Goal: Answer question/provide support: Share knowledge or assist other users

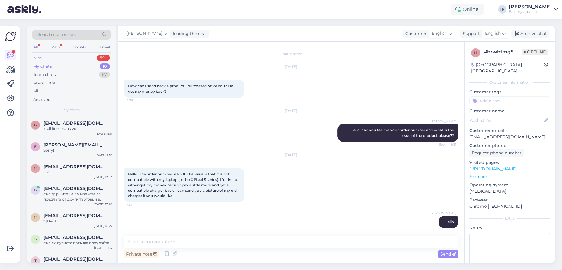
scroll to position [1855, 0]
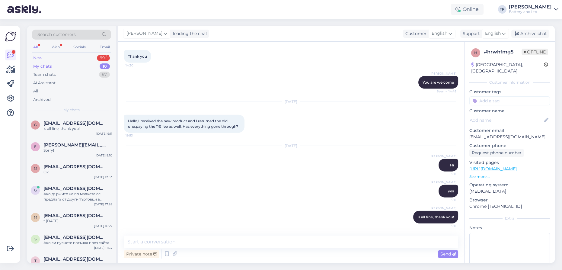
click at [66, 56] on div "New 99+" at bounding box center [71, 58] width 79 height 8
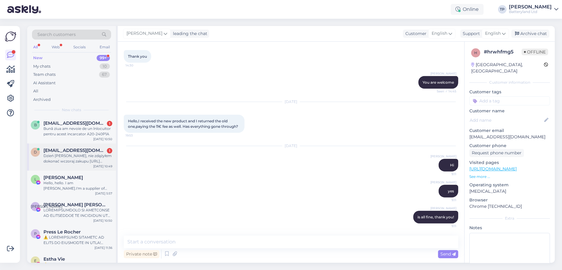
click at [58, 148] on span "[EMAIL_ADDRESS][DOMAIN_NAME]" at bounding box center [74, 150] width 63 height 5
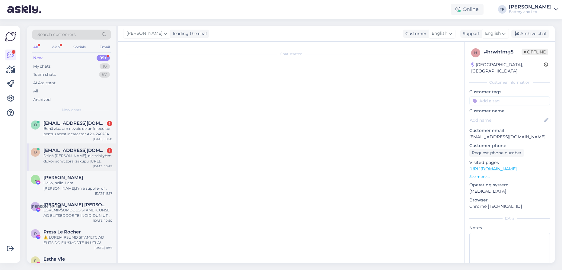
scroll to position [0, 0]
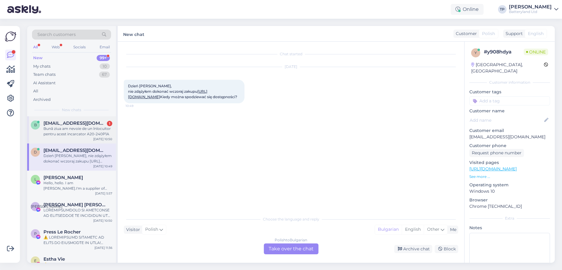
click at [72, 126] on div "[EMAIL_ADDRESS][DOMAIN_NAME] 1 Bună ziua am nevoie de un înlocuitor pentru aces…" at bounding box center [77, 128] width 69 height 16
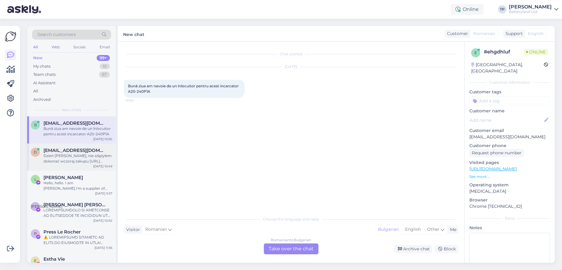
click at [74, 148] on span "[EMAIL_ADDRESS][DOMAIN_NAME]" at bounding box center [74, 150] width 63 height 5
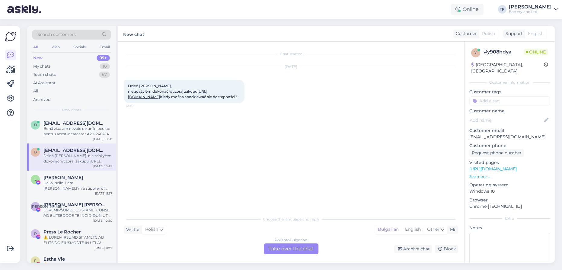
click at [285, 245] on div "Polish to Bulgarian Take over the chat" at bounding box center [291, 248] width 55 height 11
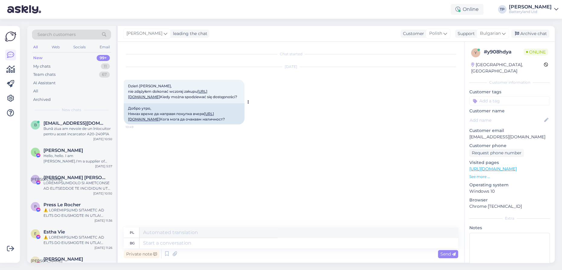
click at [164, 121] on link "[URL][DOMAIN_NAME]" at bounding box center [171, 116] width 86 height 10
click at [502, 32] on icon at bounding box center [504, 33] width 4 height 7
type input "en"
click at [467, 64] on link "English" at bounding box center [482, 61] width 66 height 10
click at [173, 245] on textarea at bounding box center [298, 243] width 319 height 10
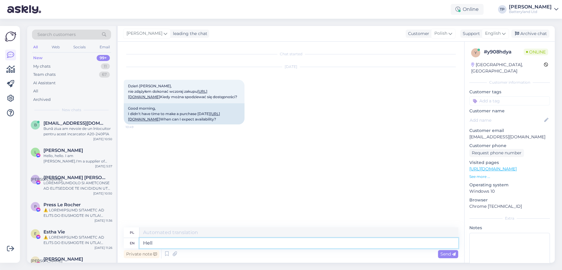
type textarea "Hello"
type textarea "Cześć"
type textarea "right"
type textarea "Prawidłowy"
type textarea "right now i"
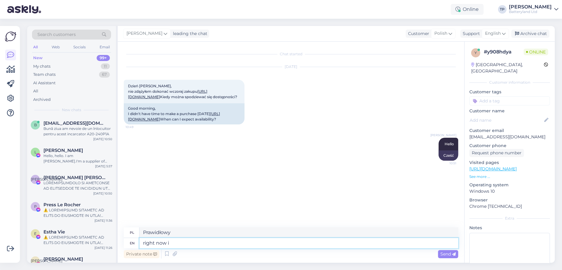
type textarea "już teraz"
type textarea "right now is"
type textarea "teraz jest"
type textarea "right now is out"
type textarea "teraz jest na zewnątrz"
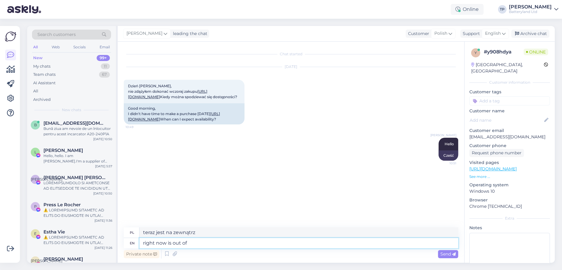
type textarea "right now is out of s"
type textarea "teraz jest poza zasięgiem"
type textarea "right now is out of stock an"
type textarea "w tej chwili niedostępne"
type textarea "right now is out of stock and"
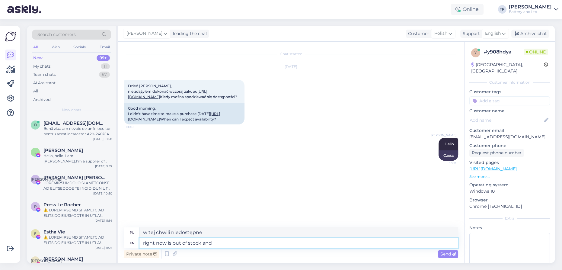
type textarea "w tej chwili nie ma go w magazynie i"
type textarea "right now is out of stock and we will n"
type textarea "w tej chwili nie ma go w magazynie i będziemy go"
type textarea "right now is out of stock and we will not"
type textarea "w tej chwili nie mamy go w magazynie i nie będziemy go sprzedawać"
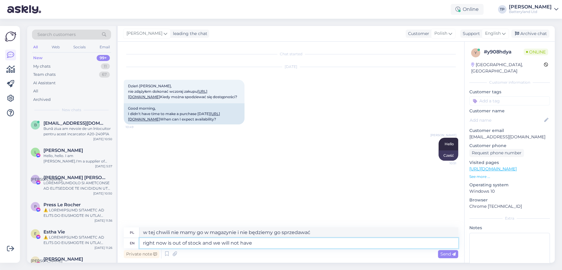
type textarea "right now is out of stock and we will not have"
type textarea "w tej chwili nie mamy go w magazynie i nie będziemy go mieli"
type textarea "right now is out of stock and we will not have it a"
type textarea "w tej chwili nie mamy go w magazynie i nie będziemy go mieć"
type textarea "right now is out of stock and we will not have it anytime s"
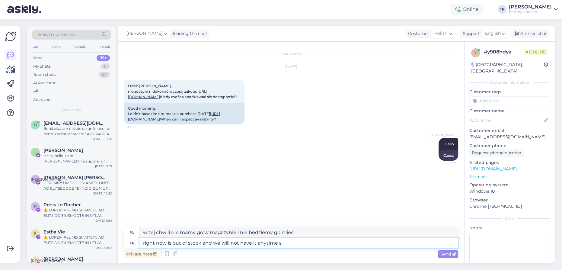
type textarea "w tej chwili nie mamy go w magazynie i nie będziemy go mieli w najbliższym czas…"
type textarea "right now is out of stock and we will not have it anytime soon"
type textarea "Produkt jest obecnie niedostępny i nie będziemy go mieli w najbliższym czasie"
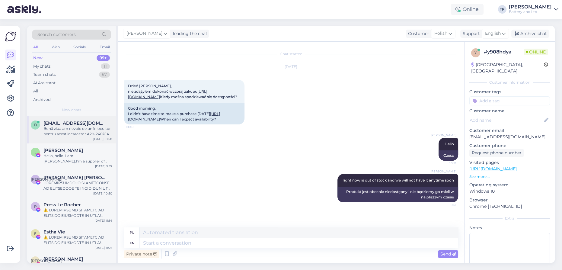
click at [58, 124] on span "[EMAIL_ADDRESS][DOMAIN_NAME]" at bounding box center [74, 122] width 63 height 5
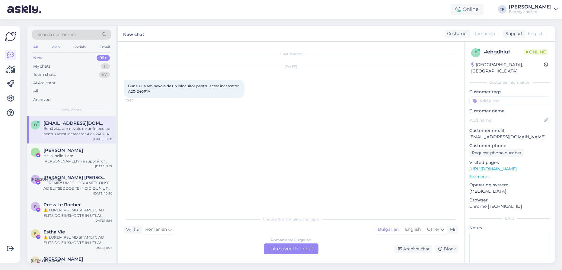
scroll to position [0, 0]
click at [289, 248] on div "Romanian to Bulgarian Take over the chat" at bounding box center [291, 248] width 55 height 11
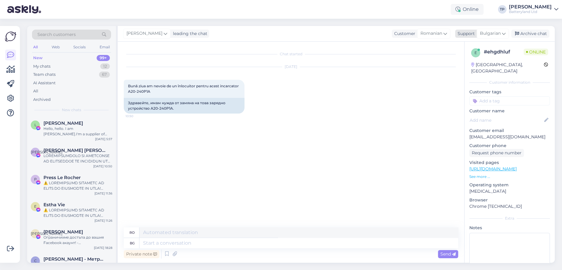
click at [499, 35] on span "Bulgarian" at bounding box center [490, 33] width 21 height 7
click at [466, 59] on link "English" at bounding box center [482, 61] width 66 height 10
drag, startPoint x: 208, startPoint y: 102, endPoint x: 231, endPoint y: 103, distance: 23.3
click at [231, 103] on div "Hello I need a replacement for this charger A20-240P1A" at bounding box center [184, 103] width 121 height 10
copy div "A20-240P1A"
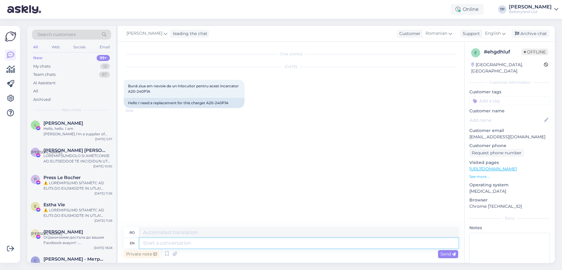
click at [186, 245] on textarea at bounding box center [298, 243] width 319 height 10
type textarea "s"
type textarea "id"
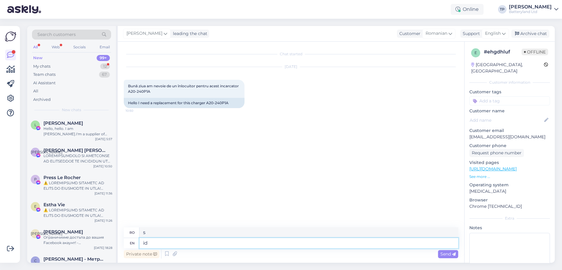
type textarea "ID-ul"
type textarea "id it t"
type textarea "identifică-l"
type textarea "id it that"
type textarea "am identificat asta"
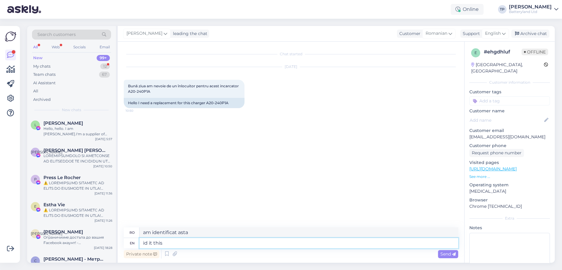
type textarea "id it this"
type textarea "identific asta"
type textarea "id it this that"
type textarea "identificați asta și asta"
type textarea "id it this that you"
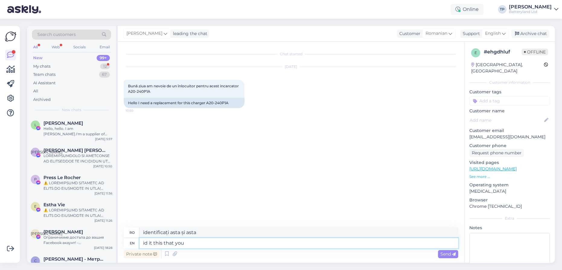
type textarea "ai identificat asta ca tu"
type textarea "id it this that you need"
type textarea "identific asta de care ai nevoie"
paste textarea "încărcător pentru Laptopuri Asus, 240W/20V/12A, cutie - 6.0mm 3.7mm."
type textarea "id it this that you need încărcător pentru Laptopuri Asus, 240W/20V/12A, cutie …"
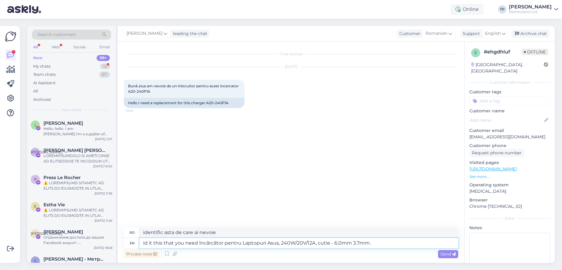
type textarea "id it this that you need încărcător pentru Laptopuri Asus, 240W/20V/12A, cutie …"
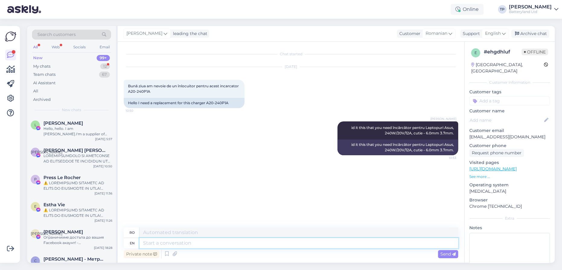
paste textarea "[URL][DOMAIN_NAME]"
type textarea "[URL][DOMAIN_NAME]"
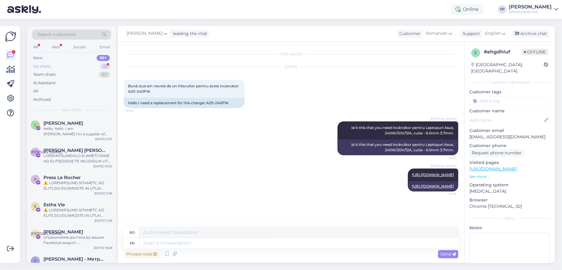
click at [62, 63] on div "My chats 12" at bounding box center [71, 66] width 79 height 8
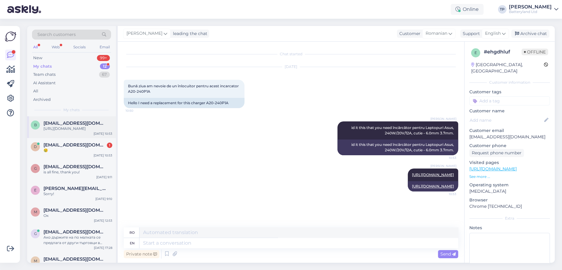
drag, startPoint x: 68, startPoint y: 139, endPoint x: 67, endPoint y: 134, distance: 5.0
click at [68, 138] on div "d [EMAIL_ADDRESS][DOMAIN_NAME] 1 😢 [DATE] 10:53" at bounding box center [71, 149] width 89 height 22
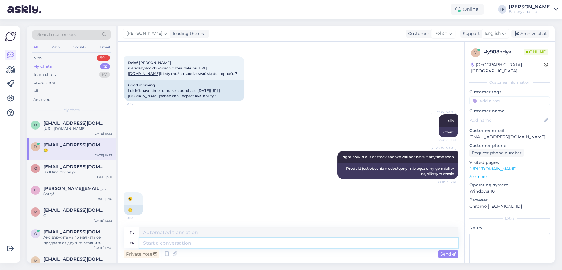
click at [180, 246] on textarea at bounding box center [298, 243] width 319 height 10
type textarea "So s"
type textarea "Więc"
type textarea "So sorry"
type textarea "Bardzo mi przykro"
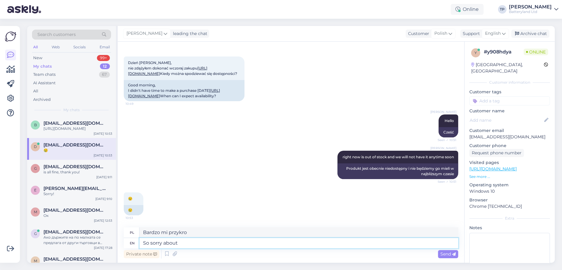
type textarea "So sorry about t"
type textarea "Bardzo mi przykro z powodu"
type textarea "So sorry about that.."
type textarea "Przepraszam za that.."
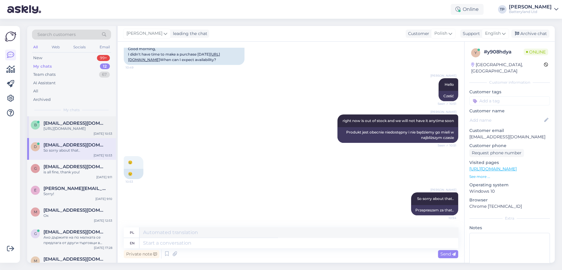
click at [79, 126] on div "[EMAIL_ADDRESS][DOMAIN_NAME] [URL][DOMAIN_NAME]" at bounding box center [77, 125] width 69 height 11
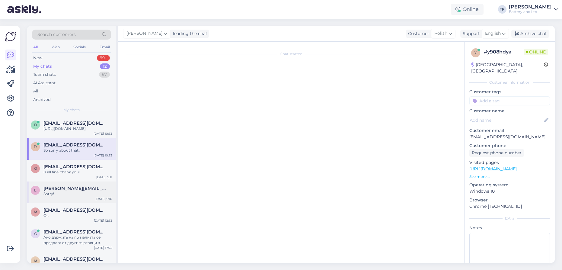
scroll to position [0, 0]
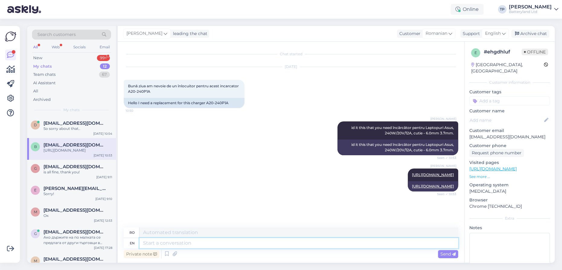
click at [317, 244] on textarea at bounding box center [298, 243] width 319 height 10
type textarea "Thank"
type textarea "Mulțumesc"
type textarea "Thank you for"
type textarea "Mulțumesc pentru"
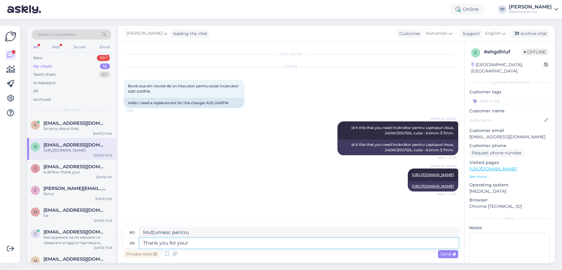
type textarea "Thank you for your"
type textarea "Vă mulțumesc pentru"
type textarea "Thank you for your order,"
type textarea "Vă mulțumim pentru comandă,"
type textarea "Thank you for your order, have"
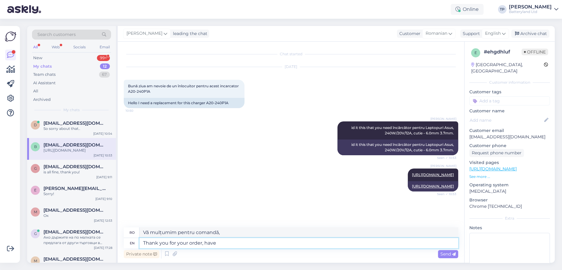
type textarea "Vă mulțumim pentru comandă, aveți"
type textarea "Thank you for your order, have a"
type textarea "Vă mulțumim pentru comandă, vă așteptăm cu drag"
type textarea "Thank you for your order, have a nice d"
type textarea "Mulțumesc pentru comandă, bucurie!"
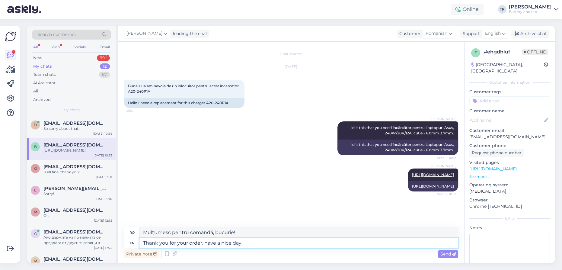
type textarea "Thank you for your order, have a nice day!"
type textarea "Mulțumesc pentru comandă, o zi bună!"
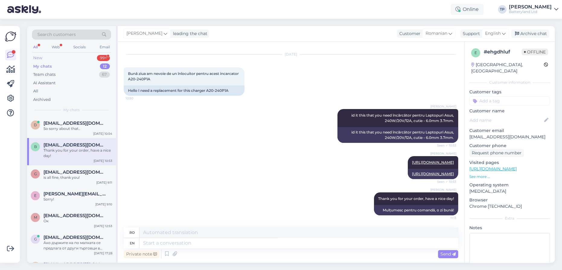
click at [68, 56] on div "New 99+" at bounding box center [71, 58] width 79 height 8
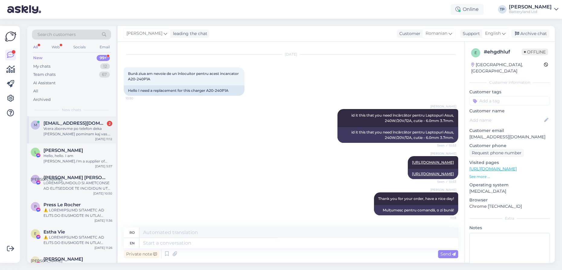
click at [68, 117] on div "m [EMAIL_ADDRESS][DOMAIN_NAME] 2 Vcera zborevme po telefon deka [PERSON_NAME] p…" at bounding box center [71, 129] width 89 height 27
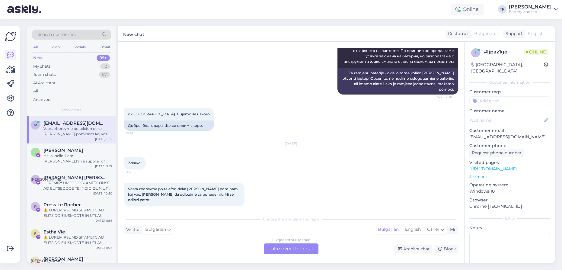
scroll to position [648, 0]
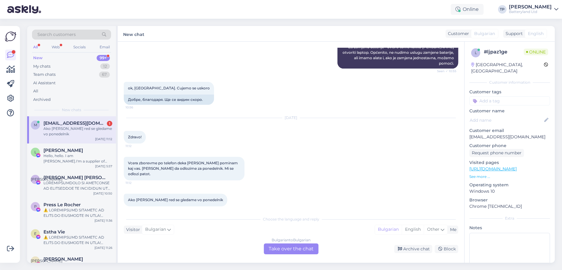
click at [281, 249] on div "Bulgarian to Bulgarian Take over the chat" at bounding box center [291, 248] width 55 height 11
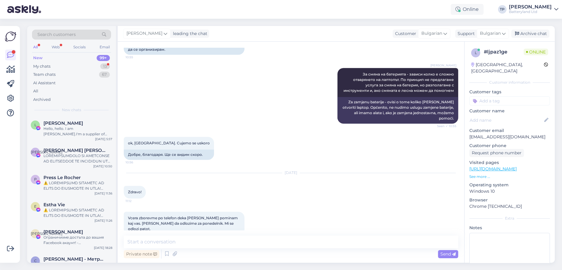
scroll to position [625, 0]
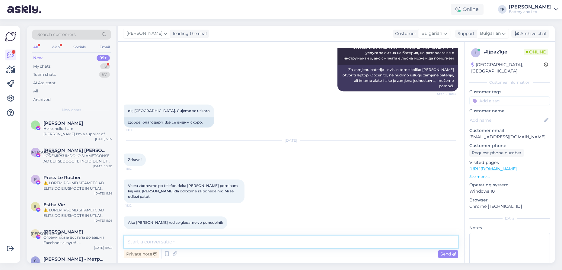
click at [191, 240] on textarea at bounding box center [291, 241] width 334 height 13
type textarea "p"
type textarea "ok"
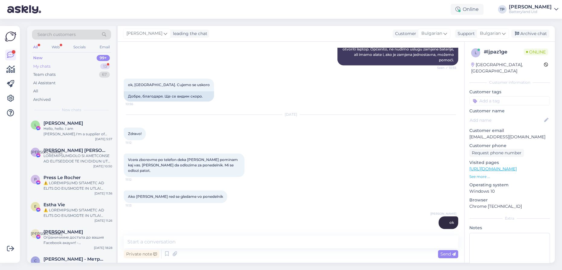
click at [72, 68] on div "My chats 13" at bounding box center [71, 66] width 79 height 8
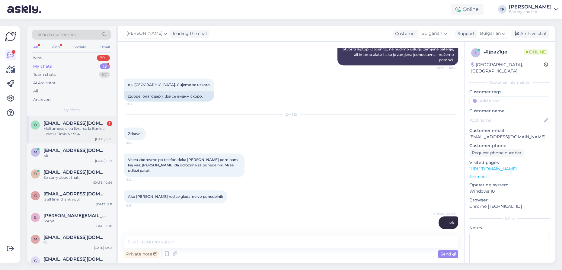
click at [96, 127] on div "[EMAIL_ADDRESS][DOMAIN_NAME] 1 Mulțumesc si eu livrarea la Banloc, judetul Timi…" at bounding box center [77, 128] width 69 height 16
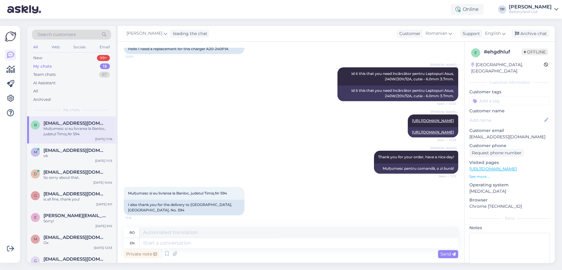
scroll to position [65, 0]
click at [186, 243] on textarea at bounding box center [298, 243] width 319 height 10
type textarea "is"
type textarea "este"
type textarea "is 594"
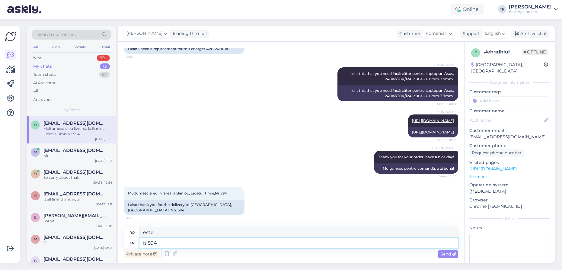
type textarea "este 594"
type textarea "is 594 number"
type textarea "este numărul 594"
type textarea "is 594 number of t"
type textarea "este numărul 594 de"
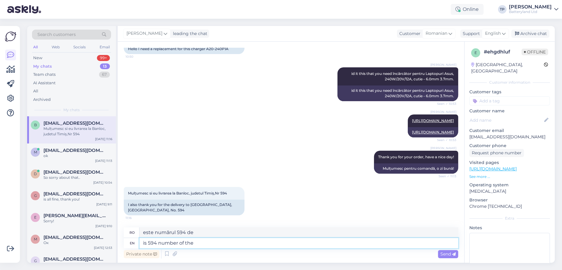
type textarea "is 594 number of the s"
type textarea "este numărul 594 al"
type textarea "is 594 number of the street?"
type textarea "Este numărul 594 al străzii?"
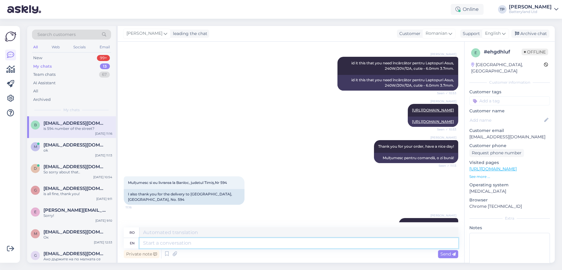
scroll to position [101, 0]
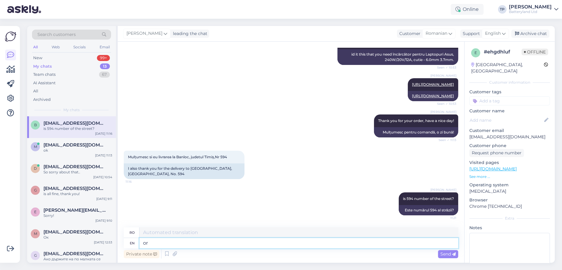
type textarea "or"
type textarea "sau"
type textarea "or are"
type textarea "sau sunt"
type textarea "or are code?"
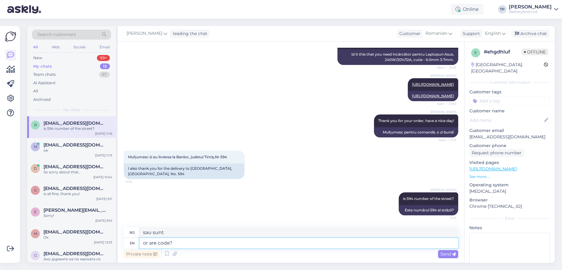
type textarea "sau sunt cod?"
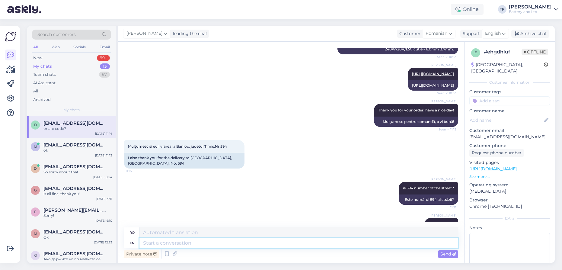
scroll to position [137, 0]
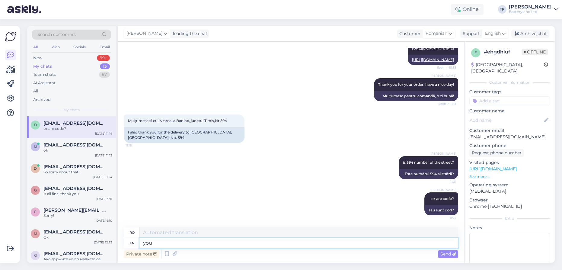
type textarea "you"
type textarea "tu"
type textarea "you put"
type textarea "tu ai pus"
type textarea "you put area"
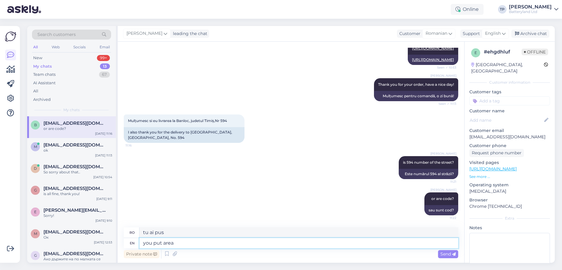
type textarea "ai pus zona"
type textarea "you put area code"
type textarea "ai pus prefixul"
type textarea "you put area code for"
type textarea "ai introdus prefixul pentru"
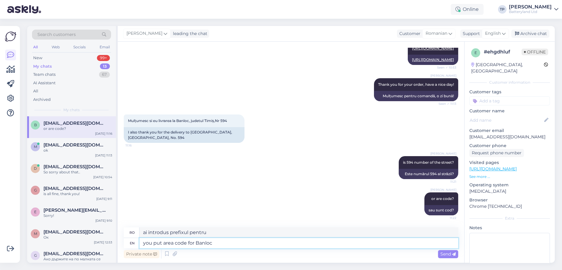
type textarea "you put area code for Banloc"
type textarea "ai pus prefixul pentru Banloc"
paste textarea "307010"
type textarea "you put area code for Banloc 307010"
type textarea "ai introdus prefixul pentru Banloc 307010"
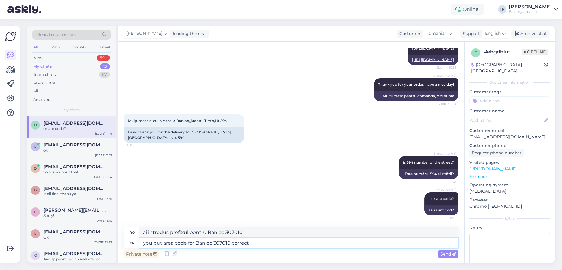
type textarea "you put area code for Banloc 307010 correct?"
type textarea "Ai pus corect prefixul pentru Banloc 307010?"
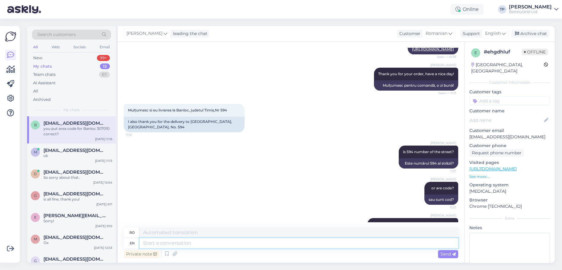
scroll to position [173, 0]
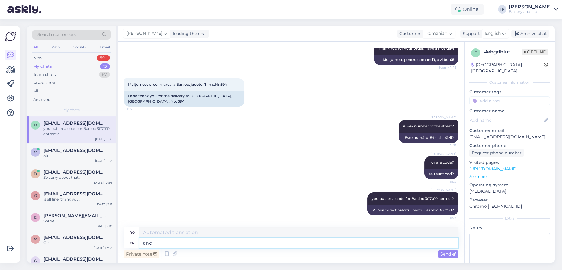
type textarea "and"
type textarea "şi"
type textarea "and yo"
type textarea "și y"
type textarea "and you"
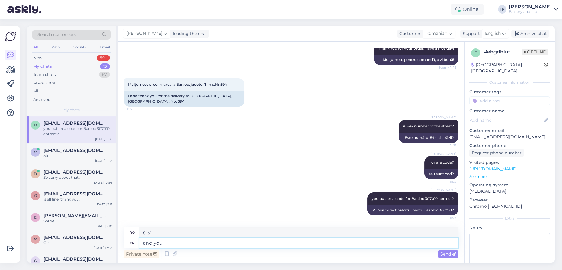
type textarea "și tu"
type textarea "and you put"
type textarea "și tu pui"
type textarea "and you put str"
type textarea "și pui str"
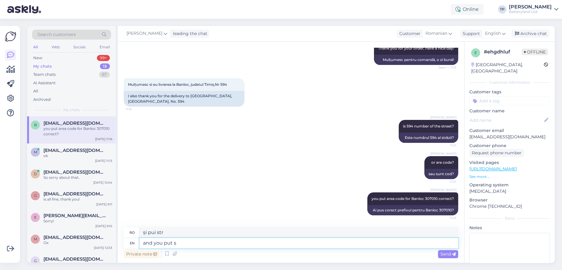
type textarea "and you put"
type textarea "și tu pui"
type textarea "and you put for s"
type textarea "și ai pus pentru"
type textarea "and you put for strret"
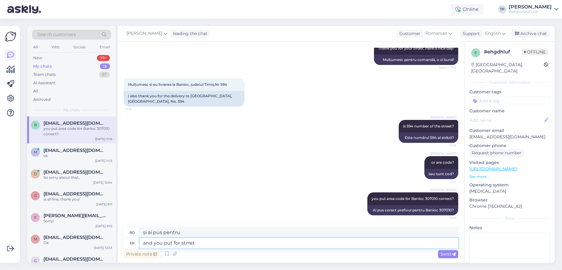
type textarea "și ai pus pentru strret"
type textarea "and you put for street"
type textarea "și ai pus pentru stradă"
type textarea "and you put for street -"
type textarea "și ai pus pentru stradă -"
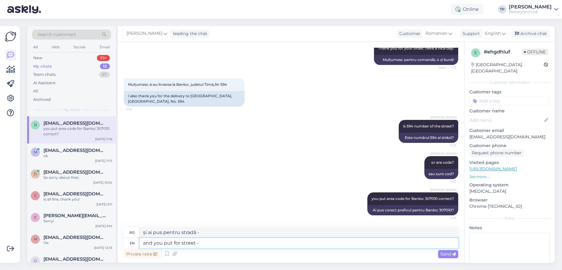
paste textarea "DN59B"
type textarea "and you put for street - DN59B"
type textarea "și ai pus pentru stradă - DN59B"
type textarea "and you put for street - DN59B number"
type textarea "și ați introdus pentru stradă - numărul DN59B"
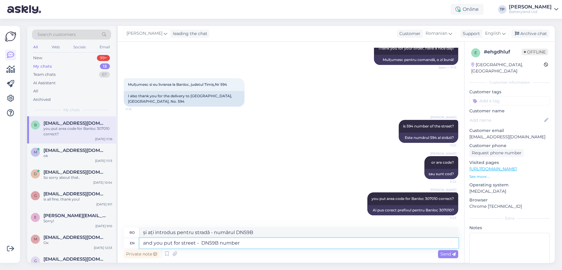
paste textarea "543"
type textarea "and you put for street - DN59B number 543"
type textarea "și ați pus pentru stradă - DN59B numărul 543"
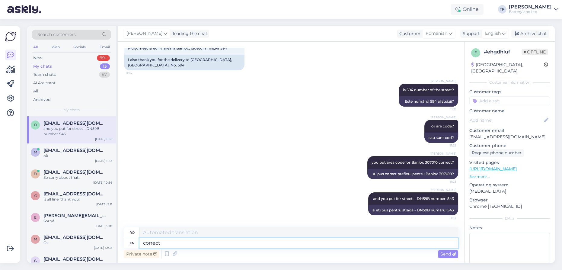
type textarea "correct?"
type textarea "corecta?"
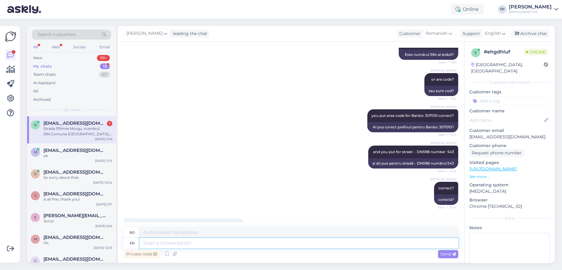
scroll to position [293, 0]
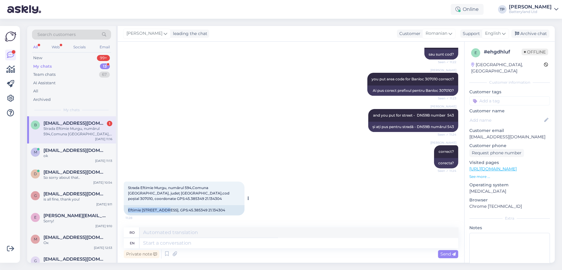
drag, startPoint x: 128, startPoint y: 204, endPoint x: 167, endPoint y: 202, distance: 38.7
click at [167, 205] on div "Eftimie [STREET_ADDRESS], GPS:45.385349 21.134304" at bounding box center [184, 210] width 121 height 10
copy div "Eftimie [GEOGRAPHIC_DATA]"
click at [187, 242] on textarea at bounding box center [298, 243] width 319 height 10
type textarea "Ок, в"
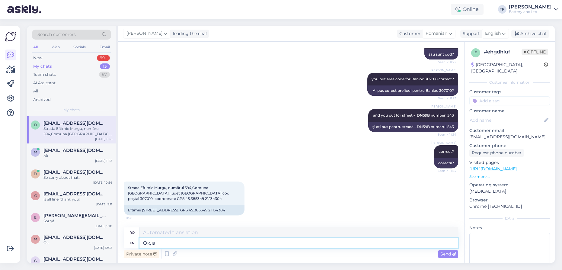
type textarea "Ok,"
type textarea "Ок, ве"
type textarea "Ok, da"
type textarea "О"
type textarea "Ok,"
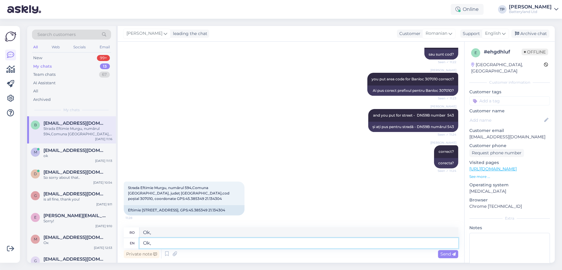
type textarea "Ok,"
type textarea "Bine,"
type textarea "Ok, we wi"
type textarea "Bine, noi"
type textarea "Ok, we will s"
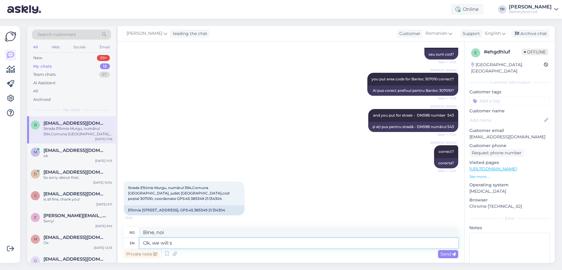
type textarea "Bine, vom"
type textarea "Ok, we will send"
type textarea "Bine, vom trimite"
type textarea "Ok, we will send it"
type textarea "Bine, îl vom trimite"
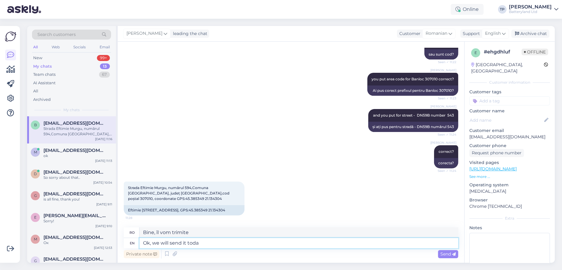
type textarea "Ok, we will send it [DATE]"
type textarea "Bine, îl vom trimite astăzi."
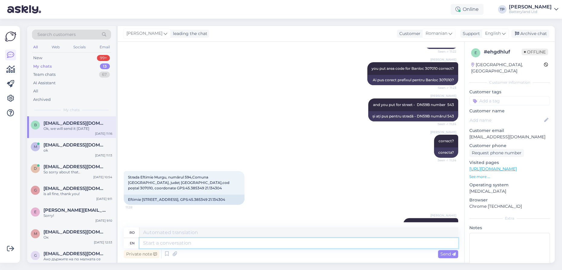
scroll to position [329, 0]
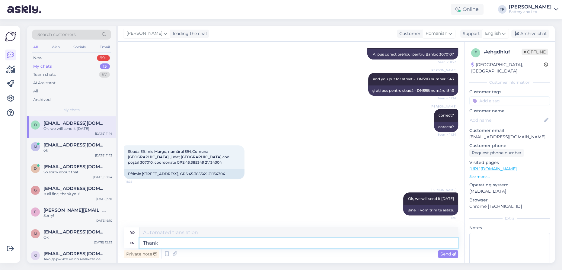
type textarea "Thank"
type textarea "Mulțumesc"
type textarea "Thank you!"
type textarea "Mulțumesc!"
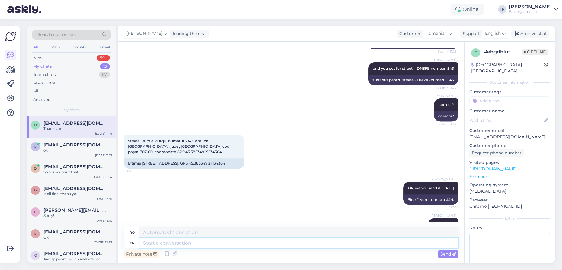
scroll to position [365, 0]
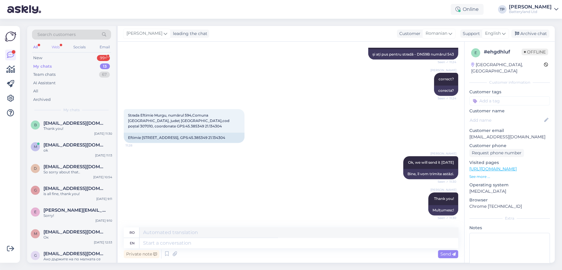
click at [56, 45] on div "Web" at bounding box center [55, 47] width 11 height 8
click at [82, 57] on div "New 1" at bounding box center [71, 58] width 79 height 8
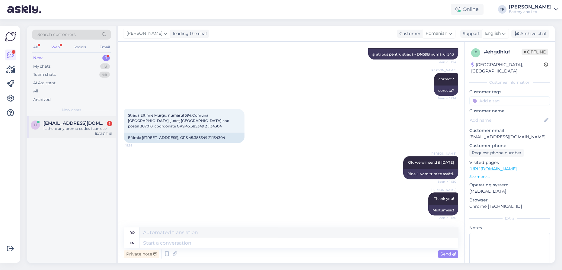
click at [69, 127] on div "[EMAIL_ADDRESS][DOMAIN_NAME] 1 Is there any promo codes i can use" at bounding box center [77, 125] width 69 height 11
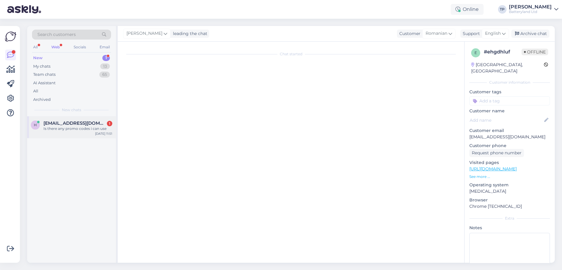
scroll to position [0, 0]
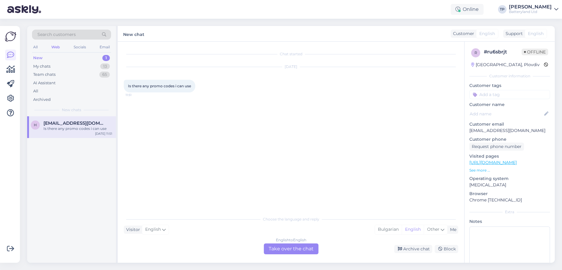
click at [281, 252] on div "English to English Take over the chat" at bounding box center [291, 248] width 55 height 11
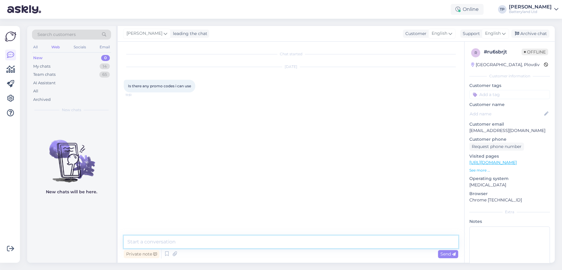
click at [162, 242] on textarea at bounding box center [291, 241] width 334 height 13
type textarea "Hi, right now all the vacuum cleaner batteries are on sale up to 20% off"
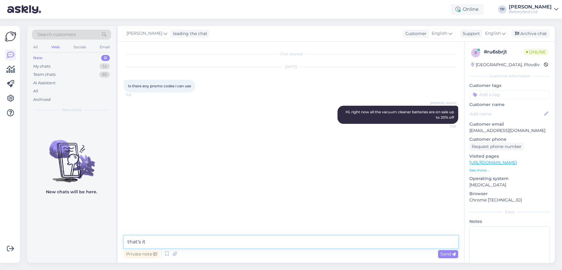
type textarea "that's it"
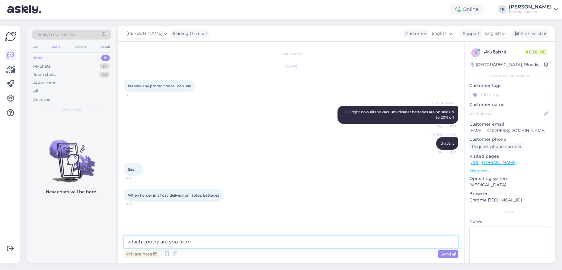
type textarea "which coutry are you from?"
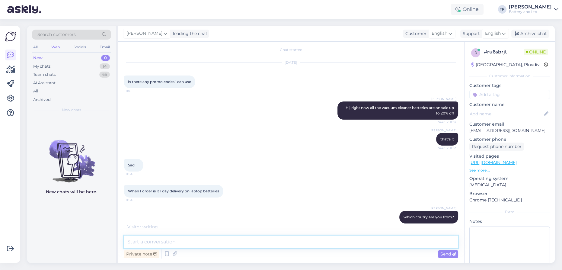
scroll to position [30, 0]
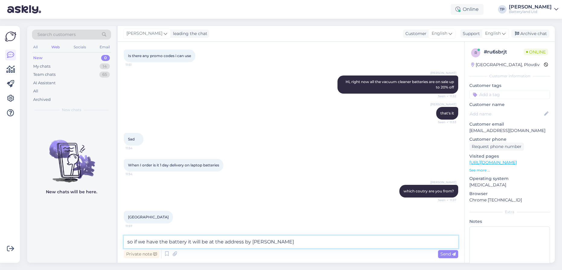
type textarea "so if we have the battery it will be at the address by [DATE]"
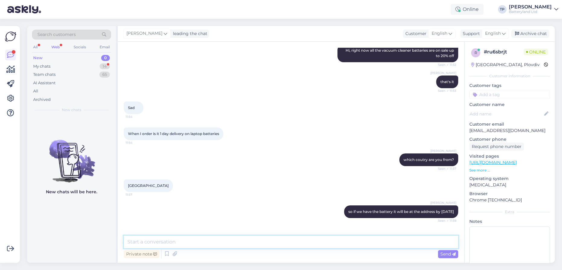
scroll to position [88, 0]
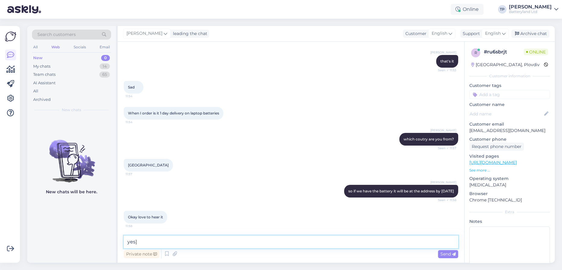
type textarea "yes"
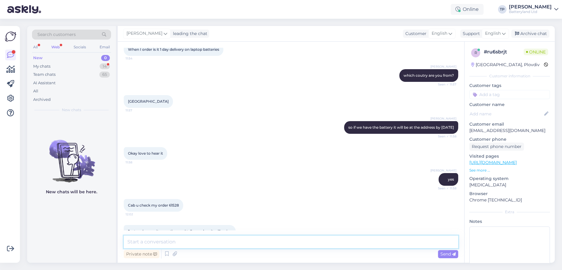
scroll to position [165, 0]
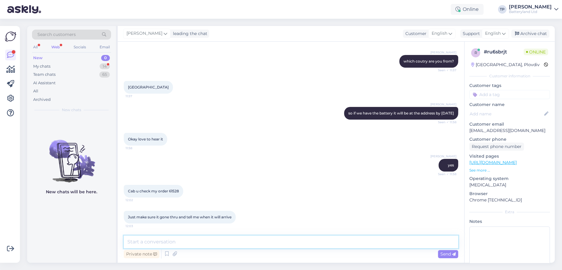
click at [202, 241] on textarea at bounding box center [291, 241] width 334 height 13
type textarea "It looks allrigh"
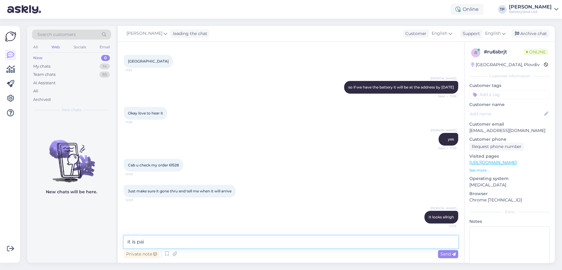
type textarea "it is paid"
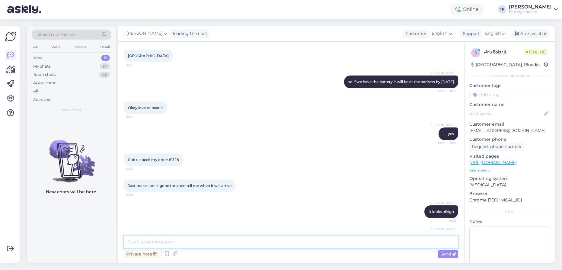
scroll to position [217, 0]
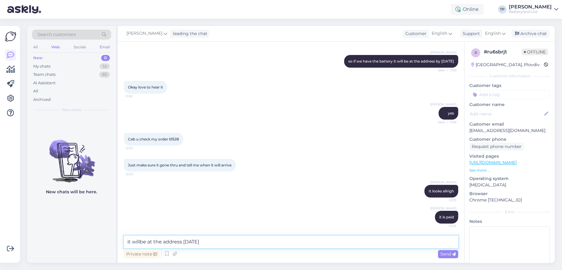
click at [139, 240] on textarea "it willbe at the address [DATE]" at bounding box center [291, 241] width 334 height 13
type textarea "it will be at the address [DATE]"
click at [449, 254] on span "Send" at bounding box center [447, 253] width 15 height 5
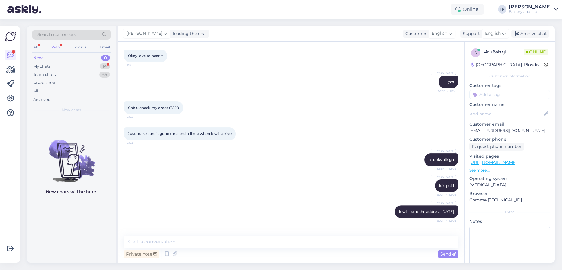
scroll to position [269, 0]
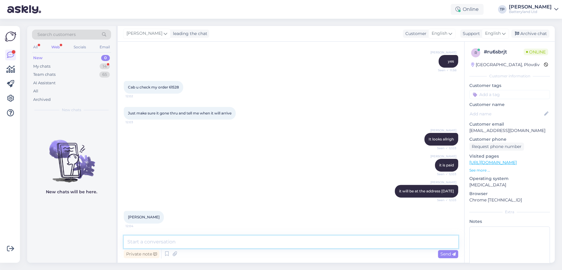
click at [171, 241] on textarea at bounding box center [291, 241] width 334 height 13
click at [192, 241] on textarea "You are very Welcome , hace a Great day!" at bounding box center [291, 241] width 334 height 13
type textarea "You are very Welcome , have a Great day!"
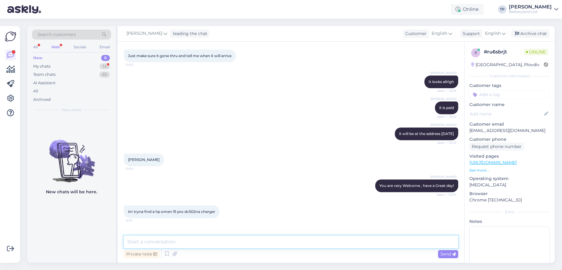
scroll to position [347, 0]
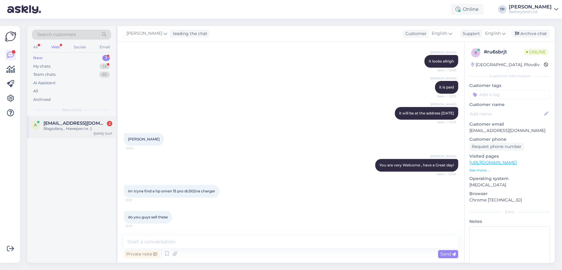
click at [87, 124] on div "[EMAIL_ADDRESS][DOMAIN_NAME] 2" at bounding box center [77, 122] width 69 height 5
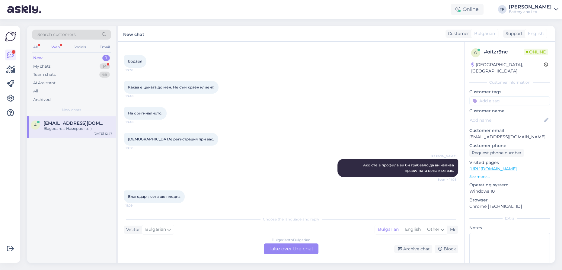
scroll to position [451, 0]
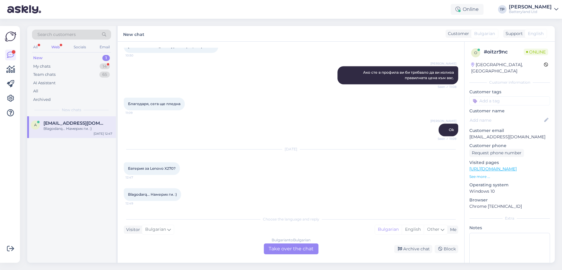
click at [281, 247] on div "Bulgarian to Bulgarian Take over the chat" at bounding box center [291, 248] width 55 height 11
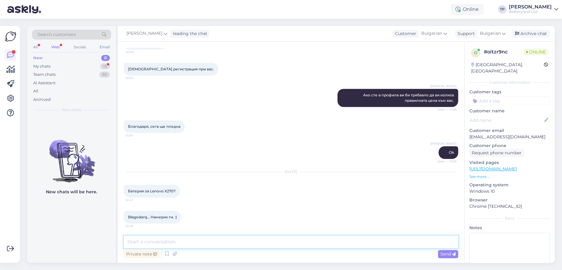
click at [245, 242] on textarea at bounding box center [291, 241] width 334 height 13
click at [88, 66] on div "My chats 15" at bounding box center [71, 66] width 79 height 8
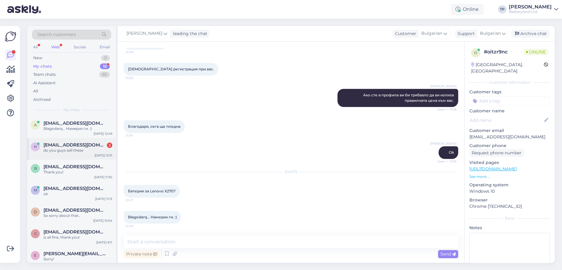
click at [75, 146] on div "[EMAIL_ADDRESS][DOMAIN_NAME] 2 do you guys sell these" at bounding box center [77, 147] width 69 height 11
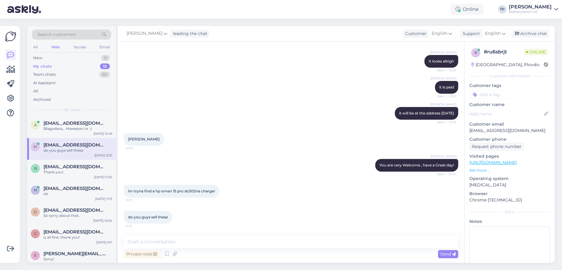
scroll to position [347, 0]
click at [196, 243] on textarea at bounding box center [291, 241] width 334 height 13
type textarea "Can you show us a picture or link of the charger?"
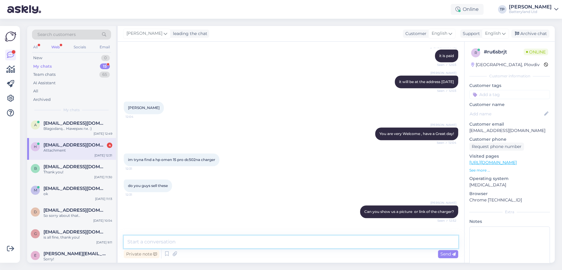
scroll to position [513, 0]
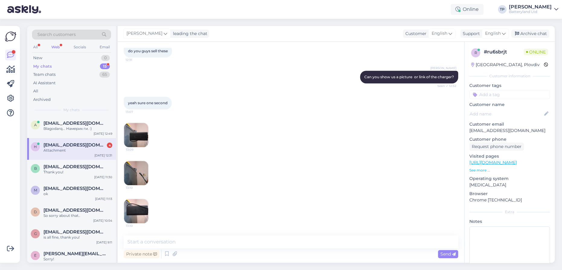
click at [138, 140] on img at bounding box center [136, 135] width 24 height 24
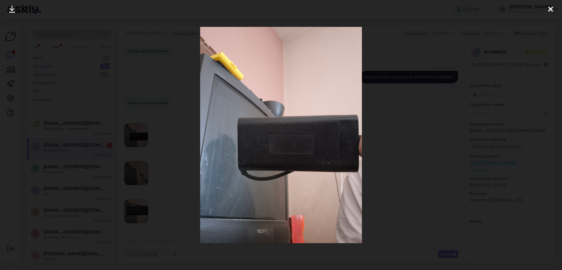
click at [550, 8] on icon at bounding box center [550, 10] width 5 height 8
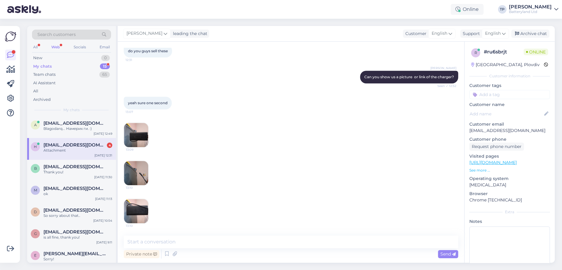
click at [139, 174] on img at bounding box center [136, 173] width 24 height 24
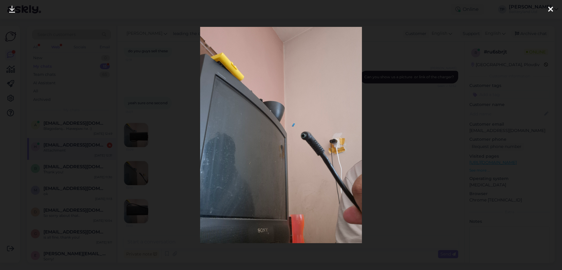
click at [548, 10] on icon at bounding box center [550, 10] width 5 height 8
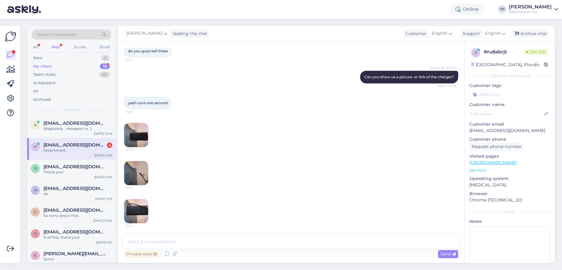
click at [141, 210] on img at bounding box center [136, 211] width 24 height 24
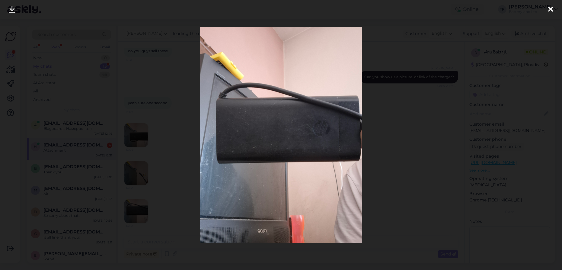
click at [553, 9] on icon at bounding box center [550, 10] width 5 height 8
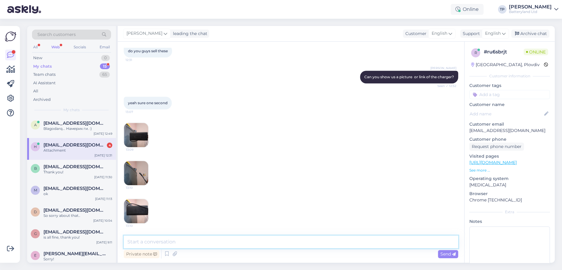
click at [190, 244] on textarea at bounding box center [291, 241] width 334 height 13
type textarea "I can't see the wats"
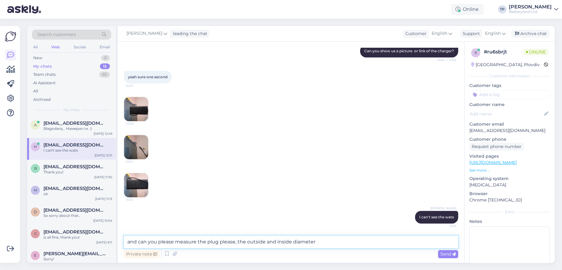
type textarea "and can you please measure the plug please, the outside and inside diameter?"
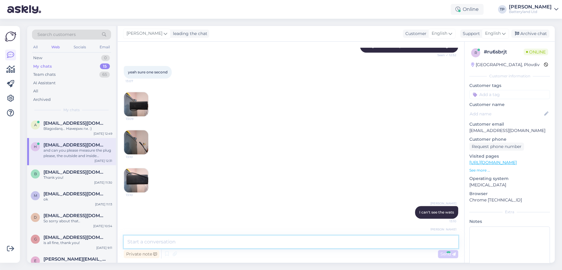
scroll to position [570, 0]
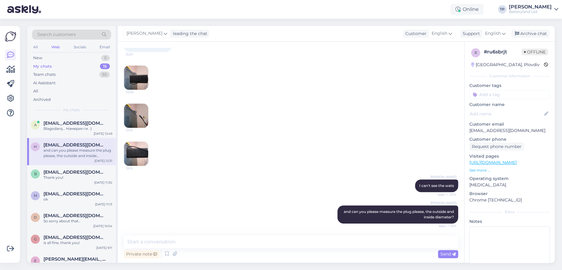
click at [139, 116] on img at bounding box center [136, 116] width 24 height 24
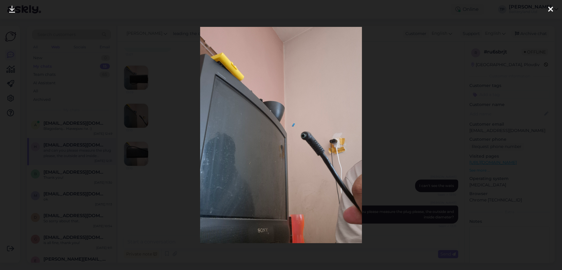
click at [426, 100] on div at bounding box center [281, 135] width 562 height 270
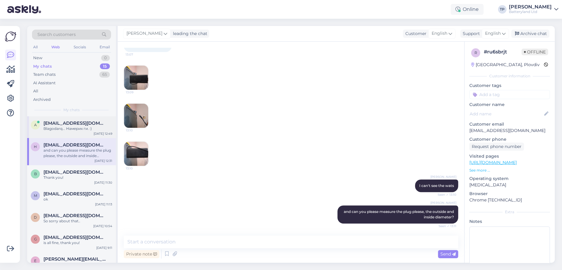
click at [65, 127] on div "[EMAIL_ADDRESS][DOMAIN_NAME] Blagodarq... Намерих ги. :)" at bounding box center [77, 125] width 69 height 11
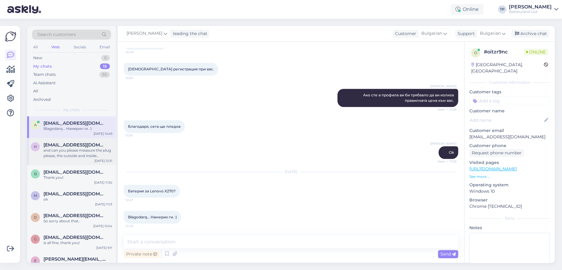
click at [53, 147] on div "[EMAIL_ADDRESS][DOMAIN_NAME] and can you please measure the plug please, the ou…" at bounding box center [77, 150] width 69 height 16
